Goal: Task Accomplishment & Management: Use online tool/utility

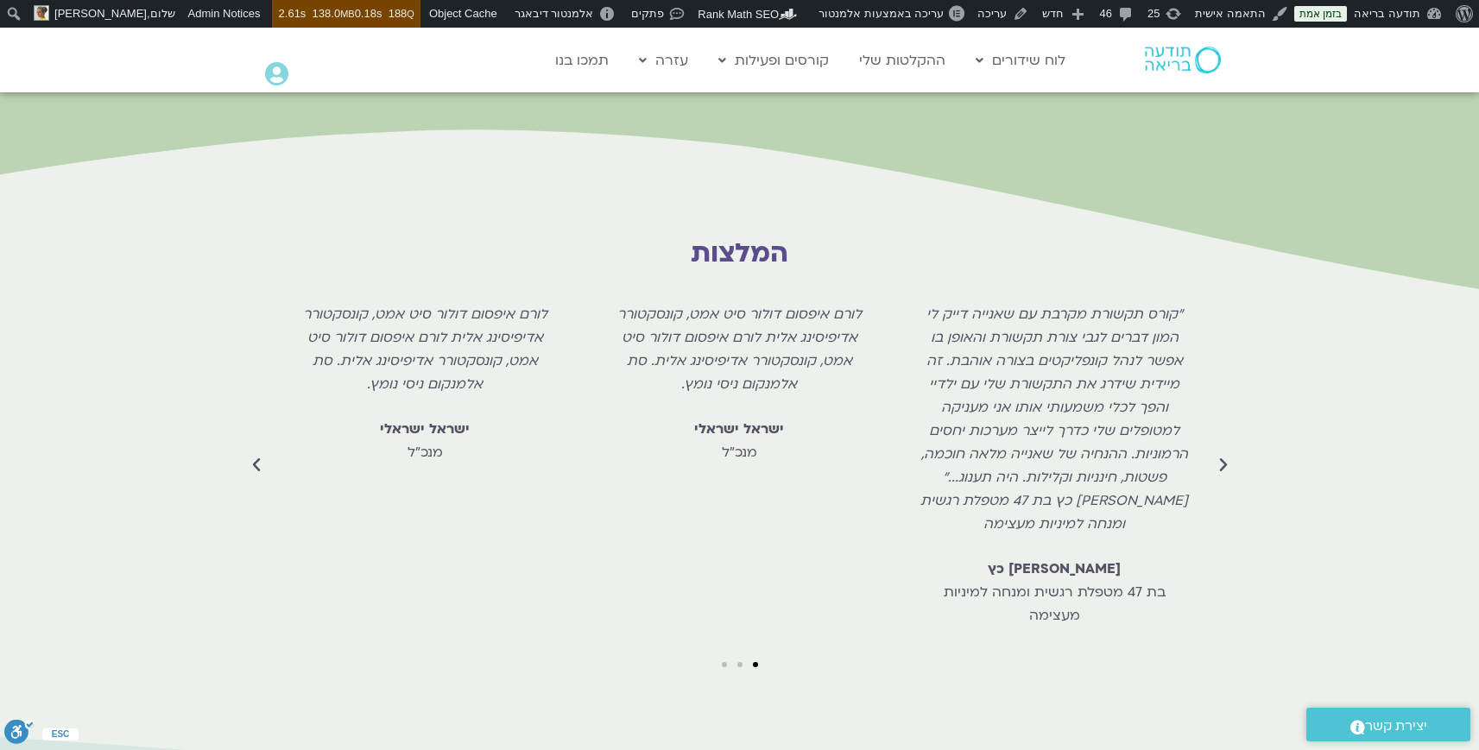
scroll to position [6389, 0]
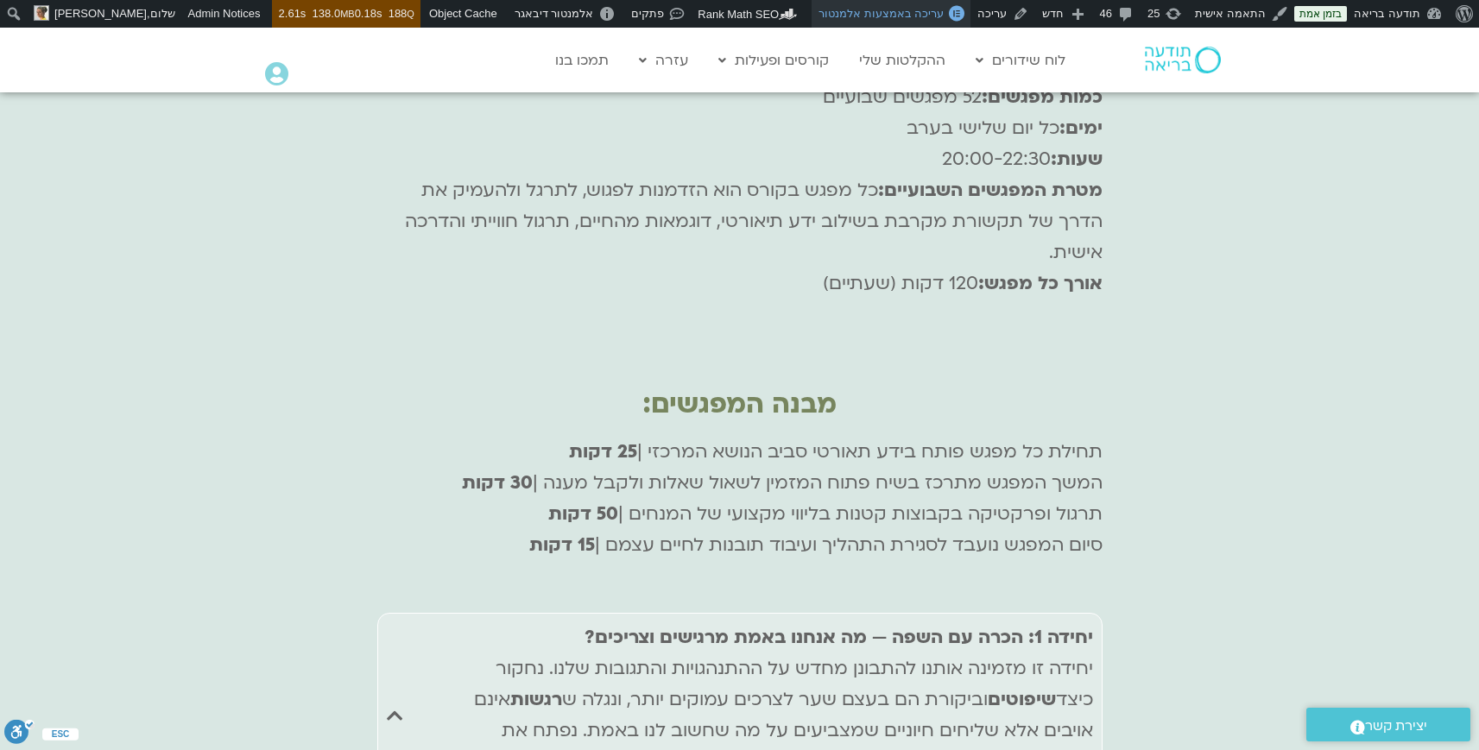
click at [928, 11] on span "עריכה באמצעות אלמנטור" at bounding box center [881, 13] width 125 height 13
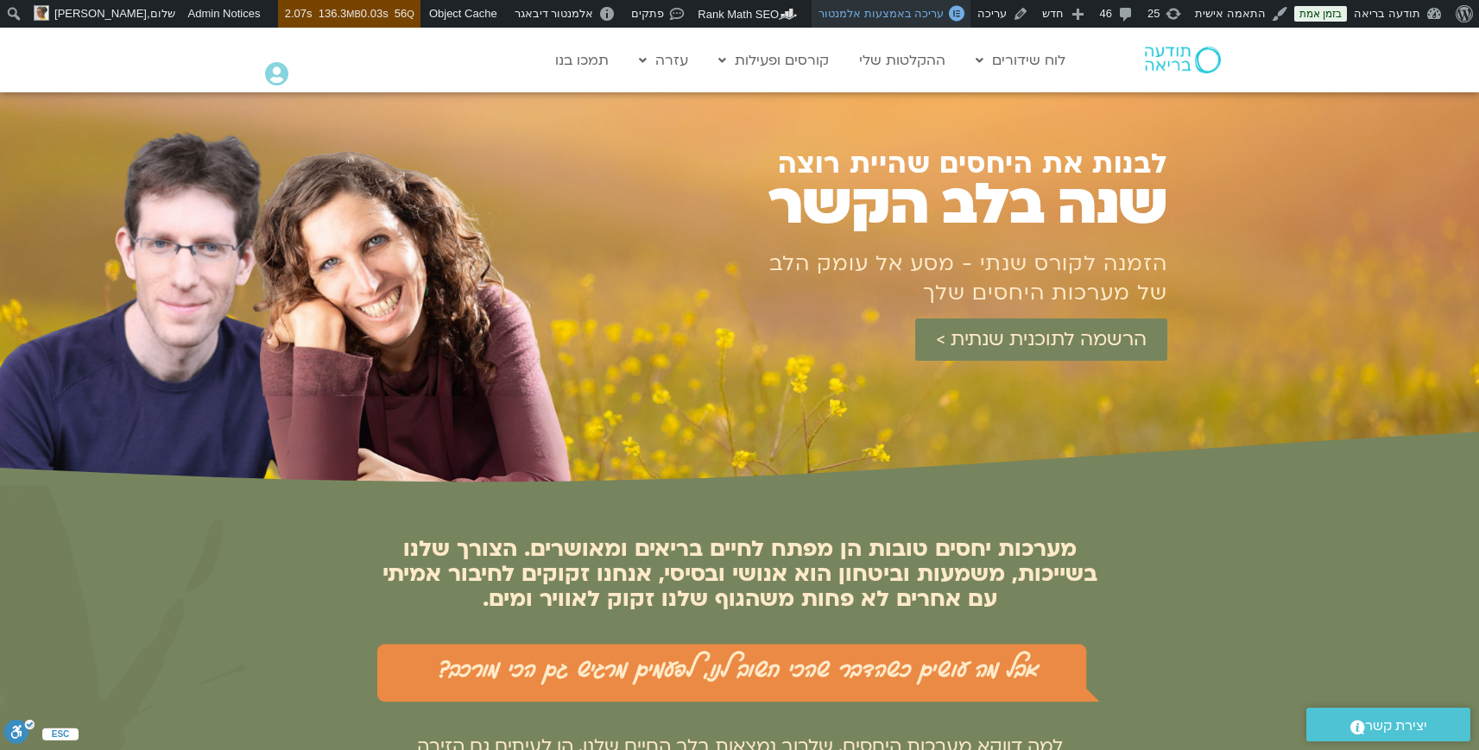
click at [907, 17] on span "עריכה באמצעות אלמנטור" at bounding box center [881, 13] width 125 height 13
